Goal: Task Accomplishment & Management: Use online tool/utility

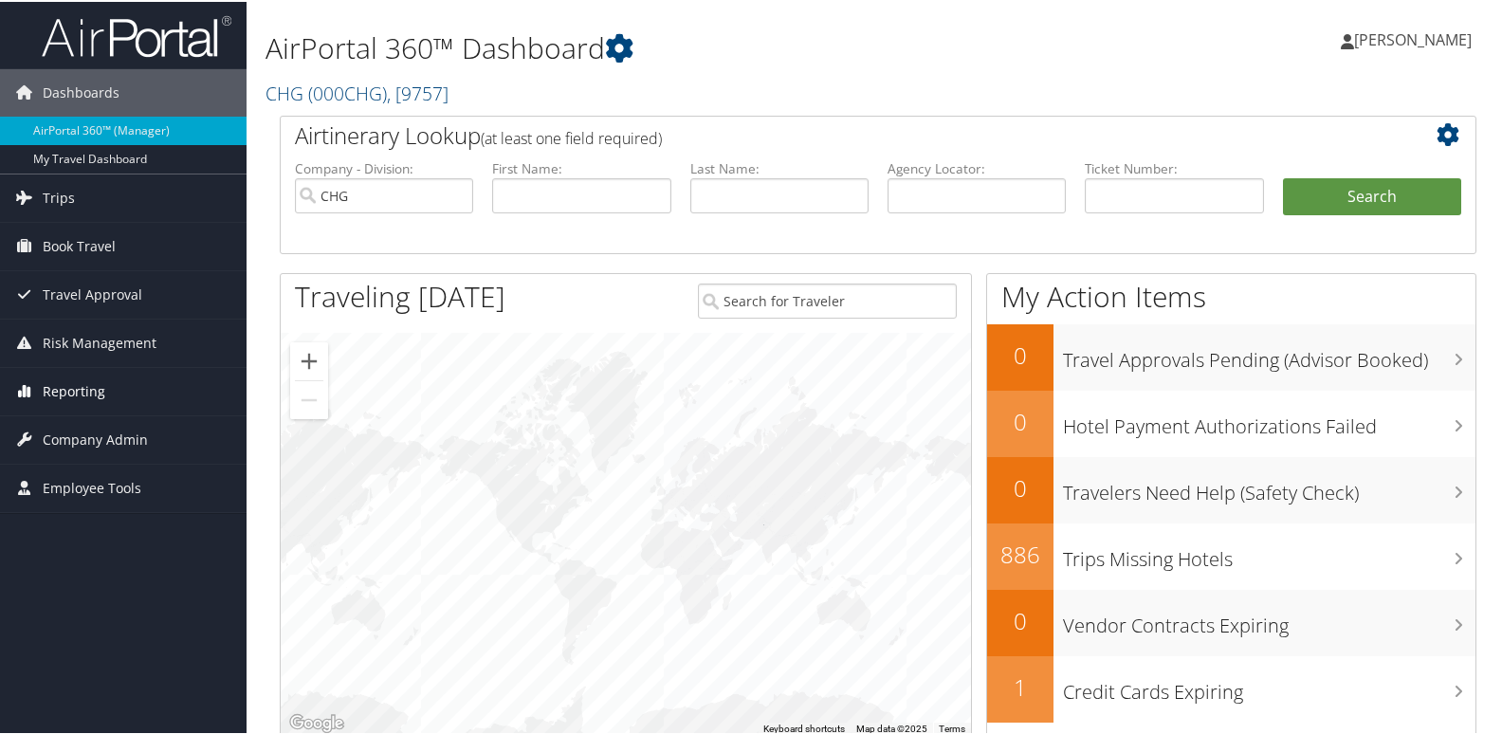
click at [79, 394] on span "Reporting" at bounding box center [74, 389] width 63 height 47
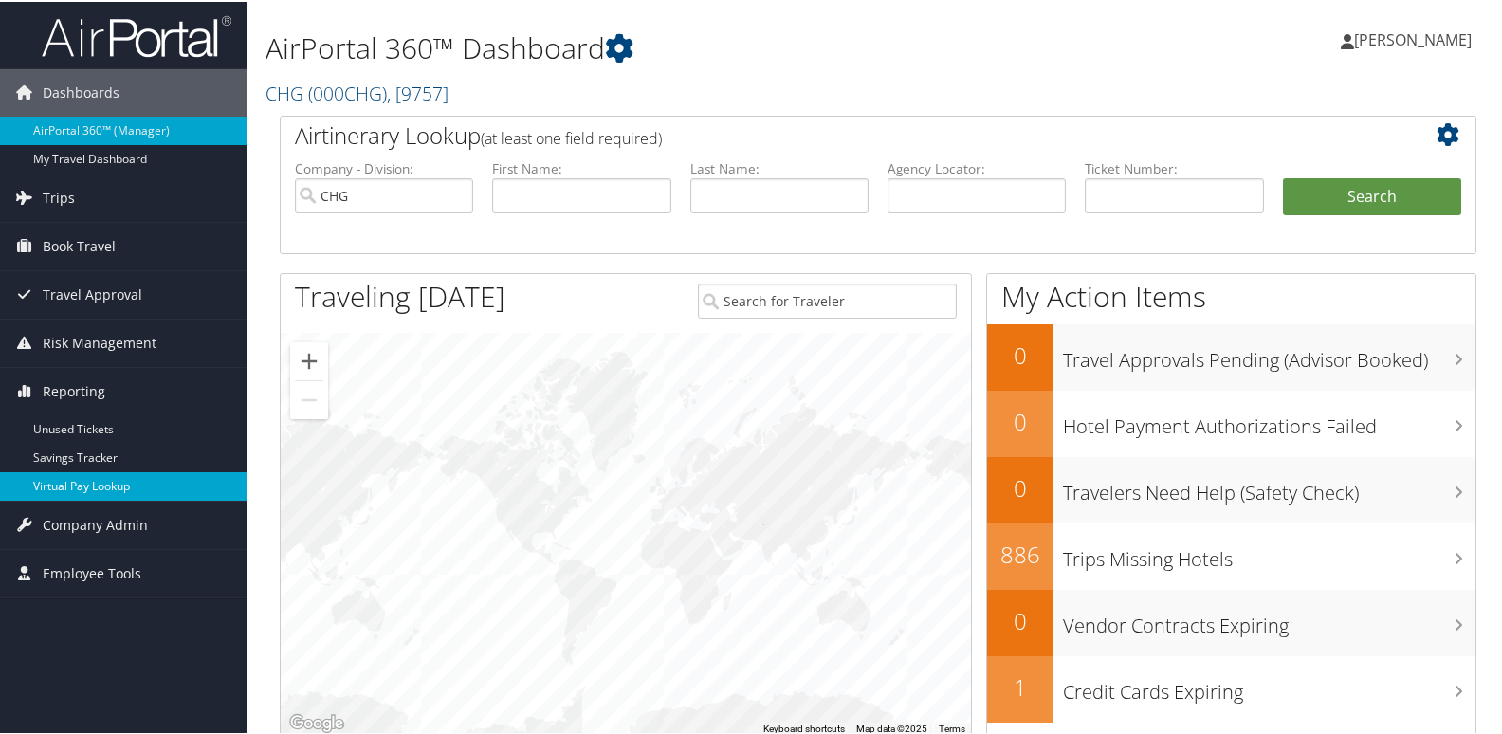
click at [59, 476] on link "Virtual Pay Lookup" at bounding box center [123, 484] width 247 height 28
